Goal: Task Accomplishment & Management: Complete application form

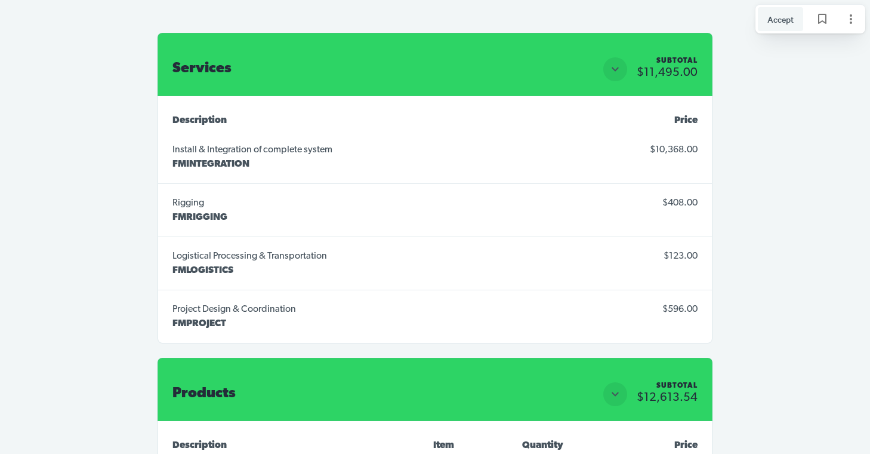
scroll to position [3423, 0]
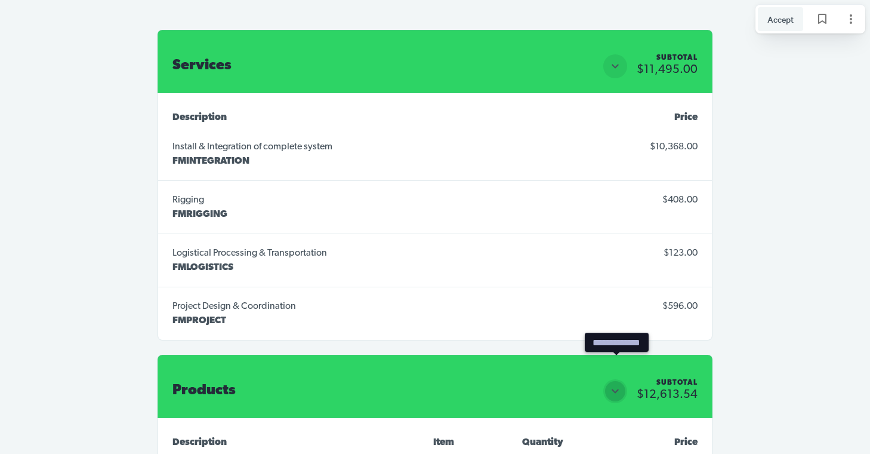
click at [617, 384] on icon "Close section" at bounding box center [615, 391] width 14 height 14
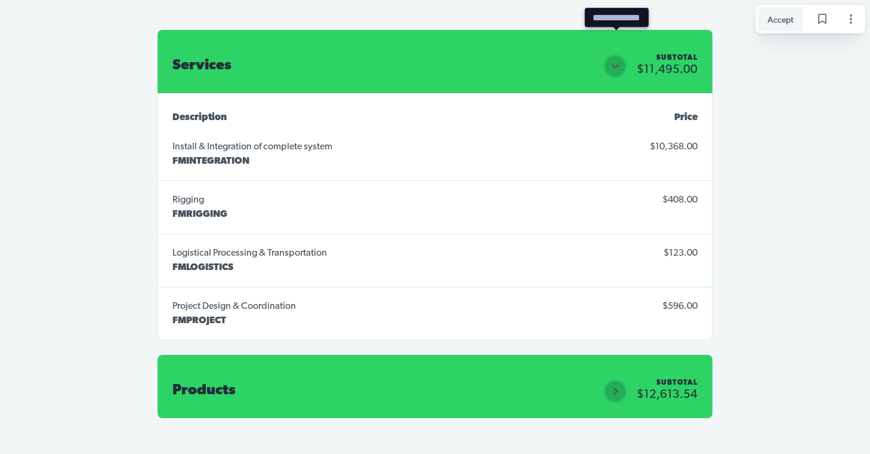
click at [621, 59] on icon "Close section" at bounding box center [615, 66] width 14 height 14
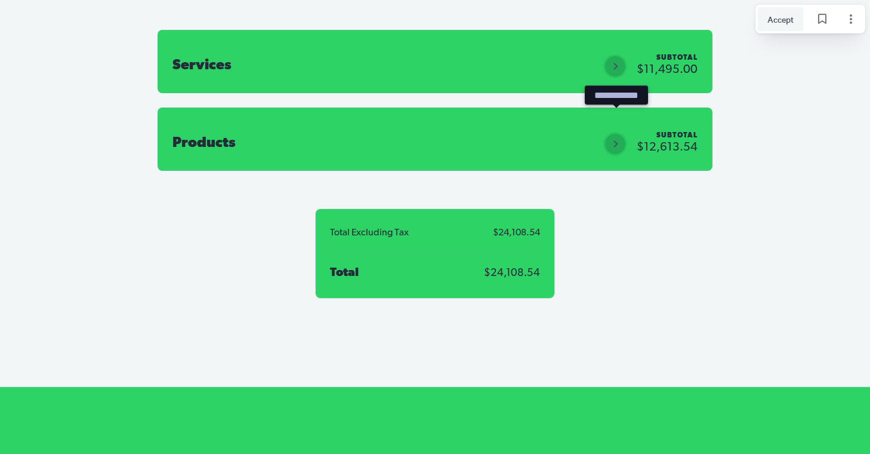
click at [614, 137] on icon "Open section" at bounding box center [615, 144] width 14 height 14
click at [783, 23] on span "Accept" at bounding box center [781, 19] width 26 height 13
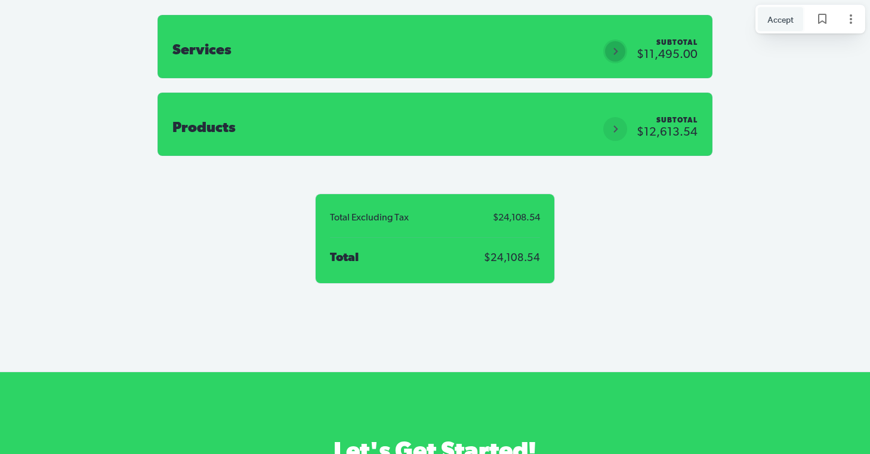
scroll to position [4014, 0]
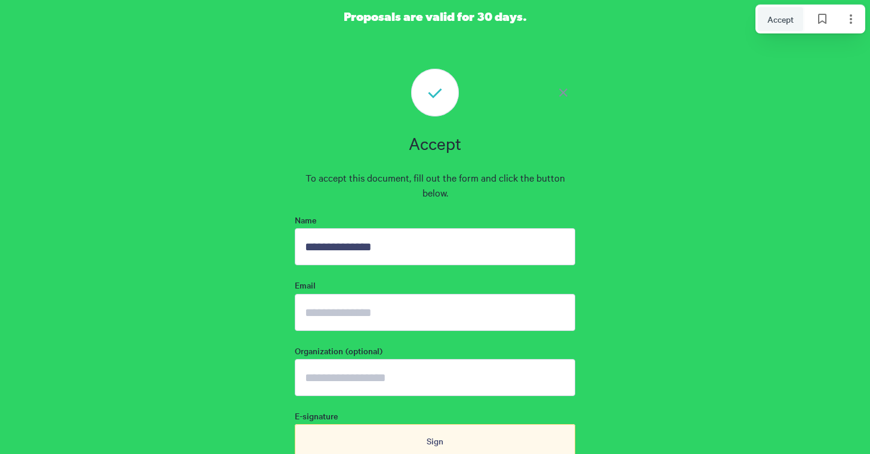
type input "**********"
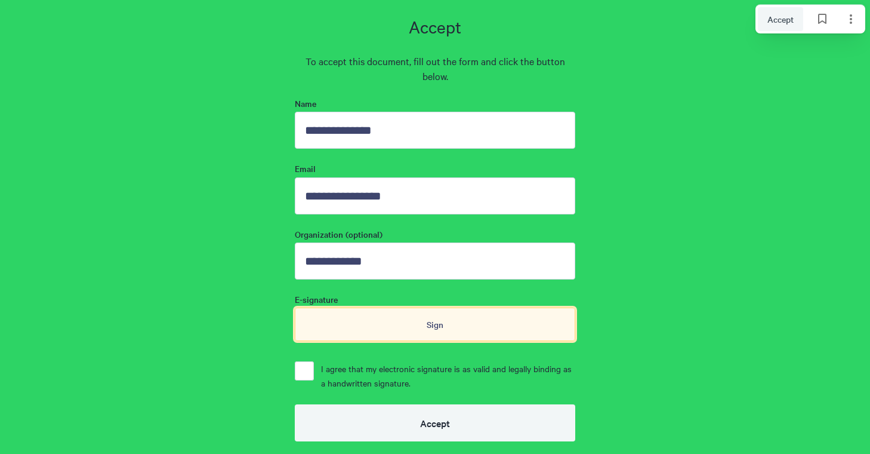
scroll to position [4131, 0]
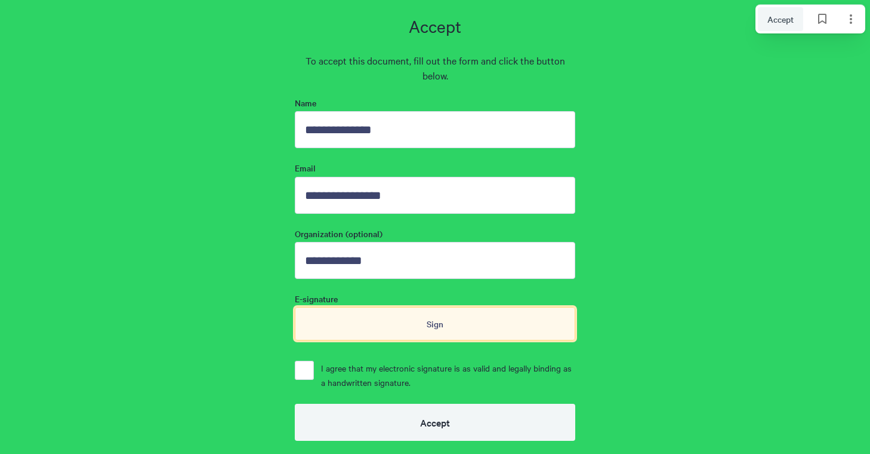
type input "**********"
click at [425, 307] on div "Sign" at bounding box center [435, 323] width 281 height 33
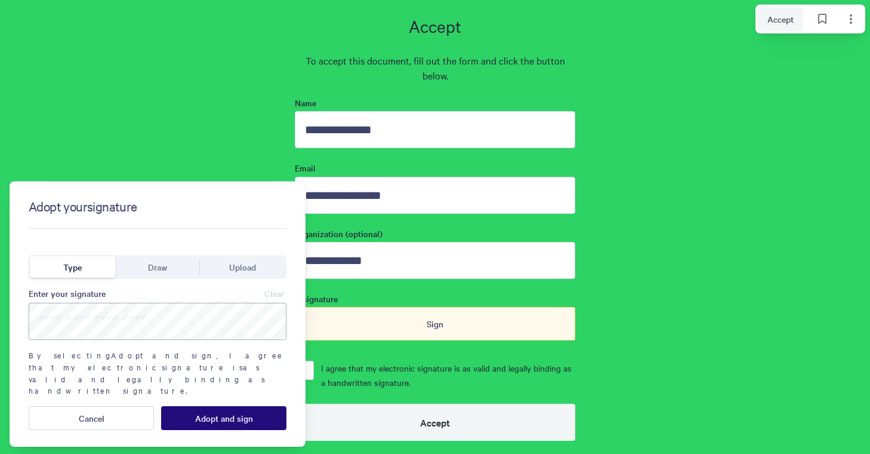
click at [98, 324] on input at bounding box center [158, 321] width 258 height 37
type input "**********"
click at [213, 413] on span "Adopt and sign" at bounding box center [224, 418] width 58 height 10
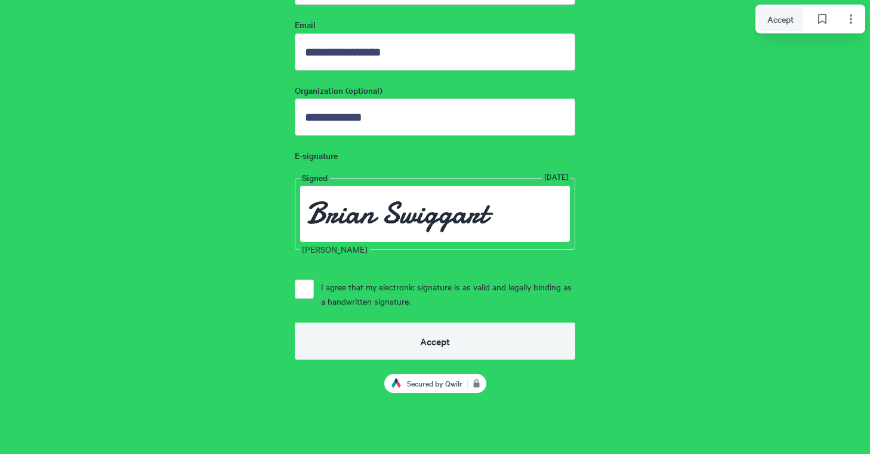
scroll to position [4275, 0]
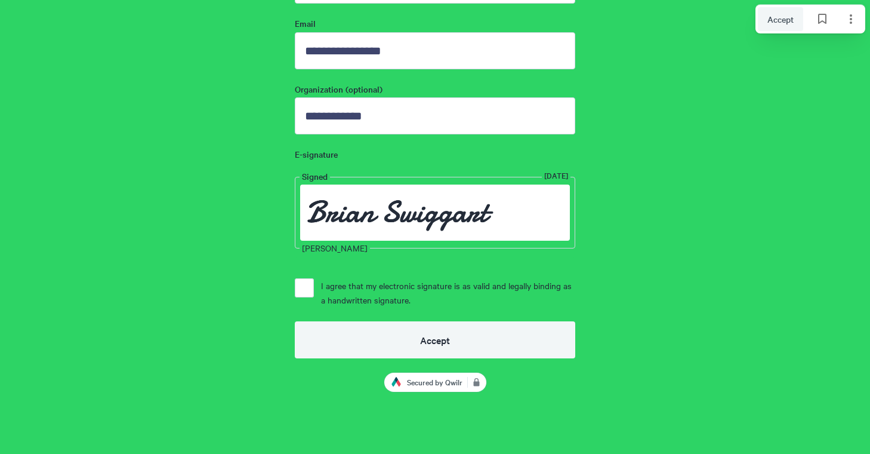
click at [298, 278] on button "I agree that my electronic signature is as valid and legally binding as a handw…" at bounding box center [304, 287] width 19 height 19
click at [438, 334] on span "Accept" at bounding box center [435, 339] width 30 height 11
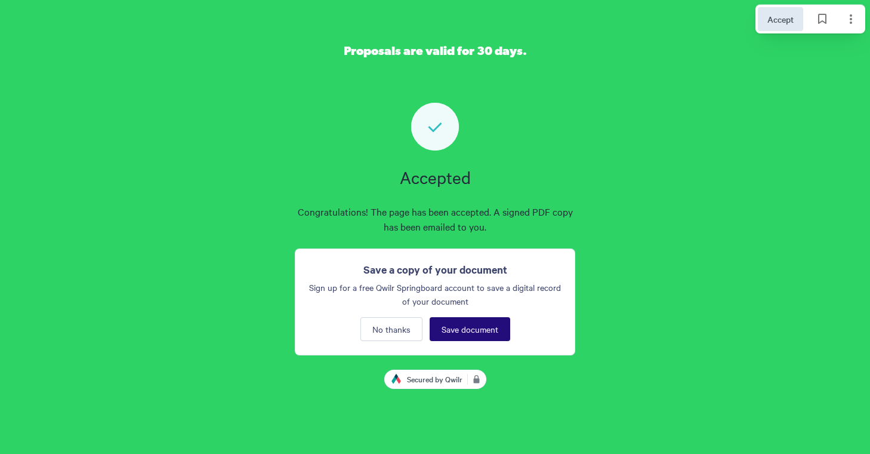
scroll to position [3959, 0]
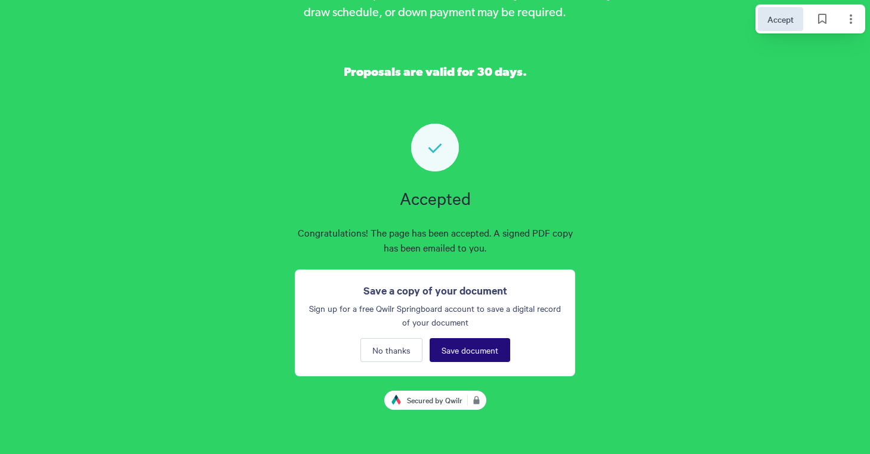
click at [460, 345] on span "Save document" at bounding box center [470, 350] width 57 height 10
click at [458, 345] on span "Save document" at bounding box center [470, 350] width 57 height 10
